Goal: Task Accomplishment & Management: Manage account settings

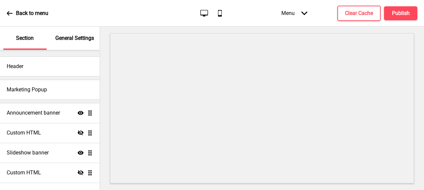
click at [76, 42] on div "General Settings" at bounding box center [74, 38] width 43 height 23
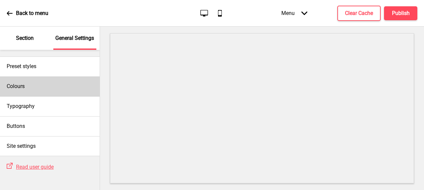
click at [49, 81] on div "Colours" at bounding box center [50, 87] width 100 height 20
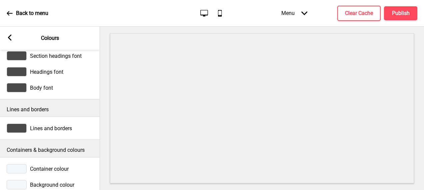
scroll to position [40, 0]
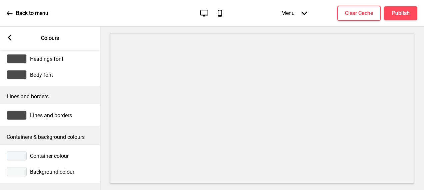
click at [14, 40] on div "Arrow left Colours" at bounding box center [50, 38] width 100 height 23
click at [12, 39] on rect at bounding box center [10, 38] width 6 height 6
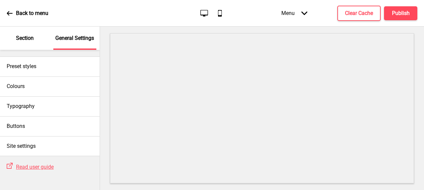
click at [11, 12] on icon at bounding box center [10, 13] width 6 height 6
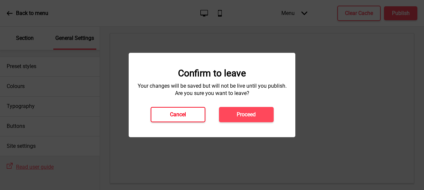
click at [185, 110] on button "Cancel" at bounding box center [178, 114] width 55 height 15
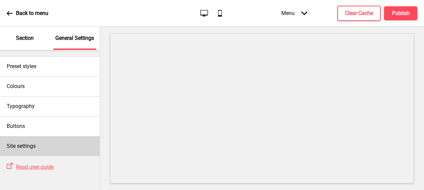
click at [31, 147] on h4 "Site settings" at bounding box center [21, 146] width 29 height 7
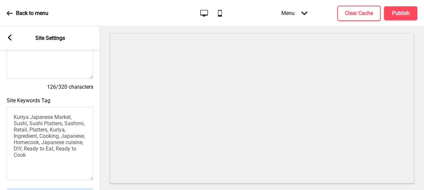
scroll to position [124, 0]
click at [5, 38] on div "Arrow left Site Settings" at bounding box center [50, 38] width 100 height 23
click at [7, 38] on rect at bounding box center [10, 38] width 6 height 6
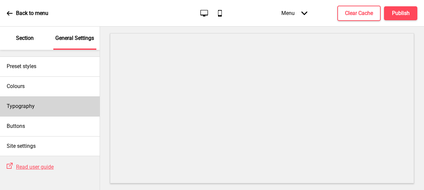
click at [45, 102] on div "Typography" at bounding box center [50, 107] width 100 height 20
select select "Lato"
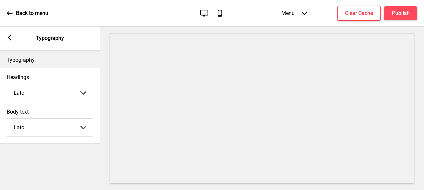
click at [9, 36] on icon at bounding box center [10, 38] width 4 height 6
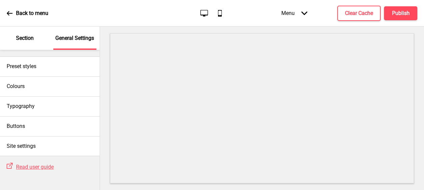
click at [27, 36] on p "Section" at bounding box center [25, 38] width 18 height 7
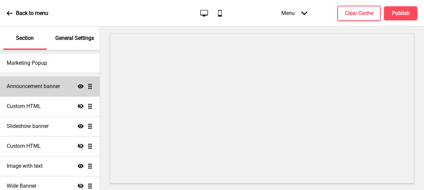
scroll to position [26, 0]
click at [38, 109] on h4 "Custom HTML" at bounding box center [24, 106] width 34 height 7
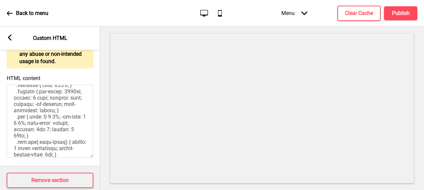
scroll to position [423, 0]
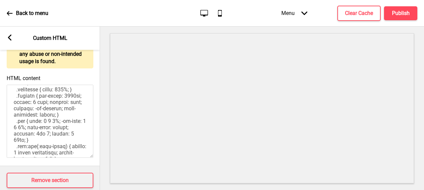
click at [8, 36] on rect at bounding box center [10, 38] width 6 height 6
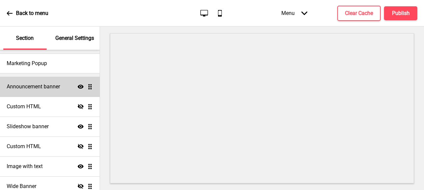
click at [22, 87] on h4 "Announcement banner" at bounding box center [33, 86] width 53 height 7
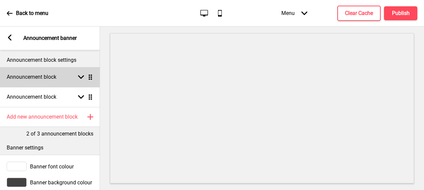
scroll to position [0, 0]
click at [71, 76] on div "Announcement block Arrow down Drag" at bounding box center [50, 77] width 100 height 20
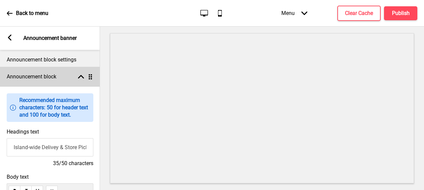
click at [75, 75] on div "Arrow up Drag" at bounding box center [84, 77] width 19 height 6
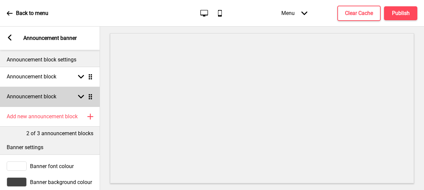
click at [67, 95] on div "Announcement block Arrow down Drag" at bounding box center [50, 97] width 100 height 20
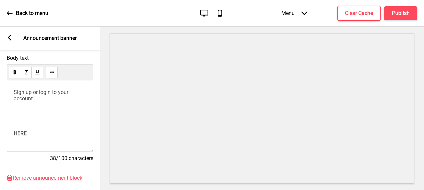
scroll to position [139, 0]
drag, startPoint x: 31, startPoint y: 141, endPoint x: 11, endPoint y: 139, distance: 19.8
click at [11, 139] on div "Sign up or login to your account ﻿ ﻿ HERE ﻿" at bounding box center [50, 117] width 87 height 72
click at [53, 77] on button at bounding box center [52, 73] width 12 height 12
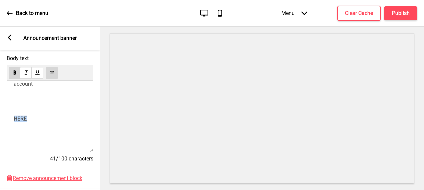
scroll to position [16, 0]
click at [59, 104] on div "Sign up or login to your account ﻿ ﻿ HERE ﻿" at bounding box center [50, 110] width 73 height 71
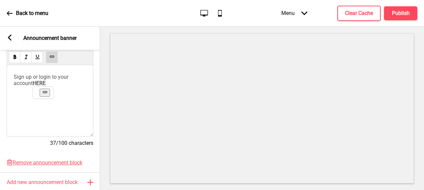
click at [90, 107] on div "Sign up or login to your account ﻿ ﻿ HERE ﻿ ﻿" at bounding box center [50, 101] width 87 height 72
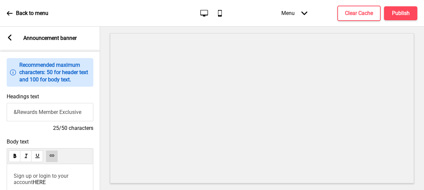
scroll to position [55, 0]
click at [404, 16] on h4 "Publish" at bounding box center [401, 13] width 18 height 7
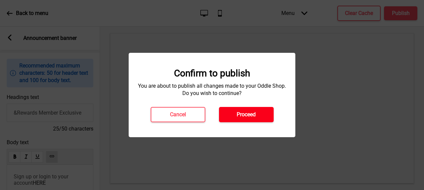
click at [260, 111] on button "Proceed" at bounding box center [246, 114] width 55 height 15
